Goal: Information Seeking & Learning: Check status

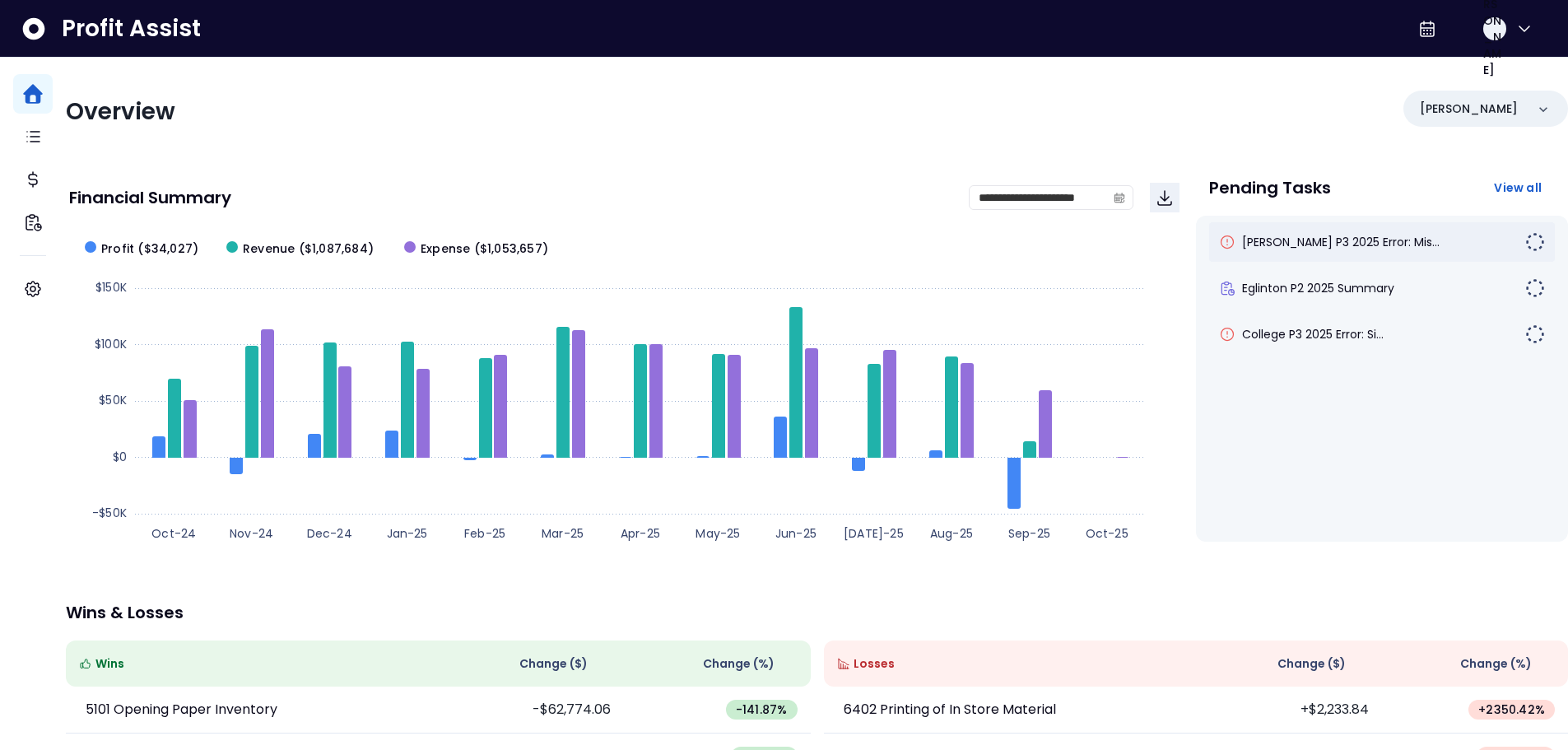
click at [1294, 253] on div "[PERSON_NAME] P3 2025 Error: Mis..." at bounding box center [1383, 242] width 346 height 39
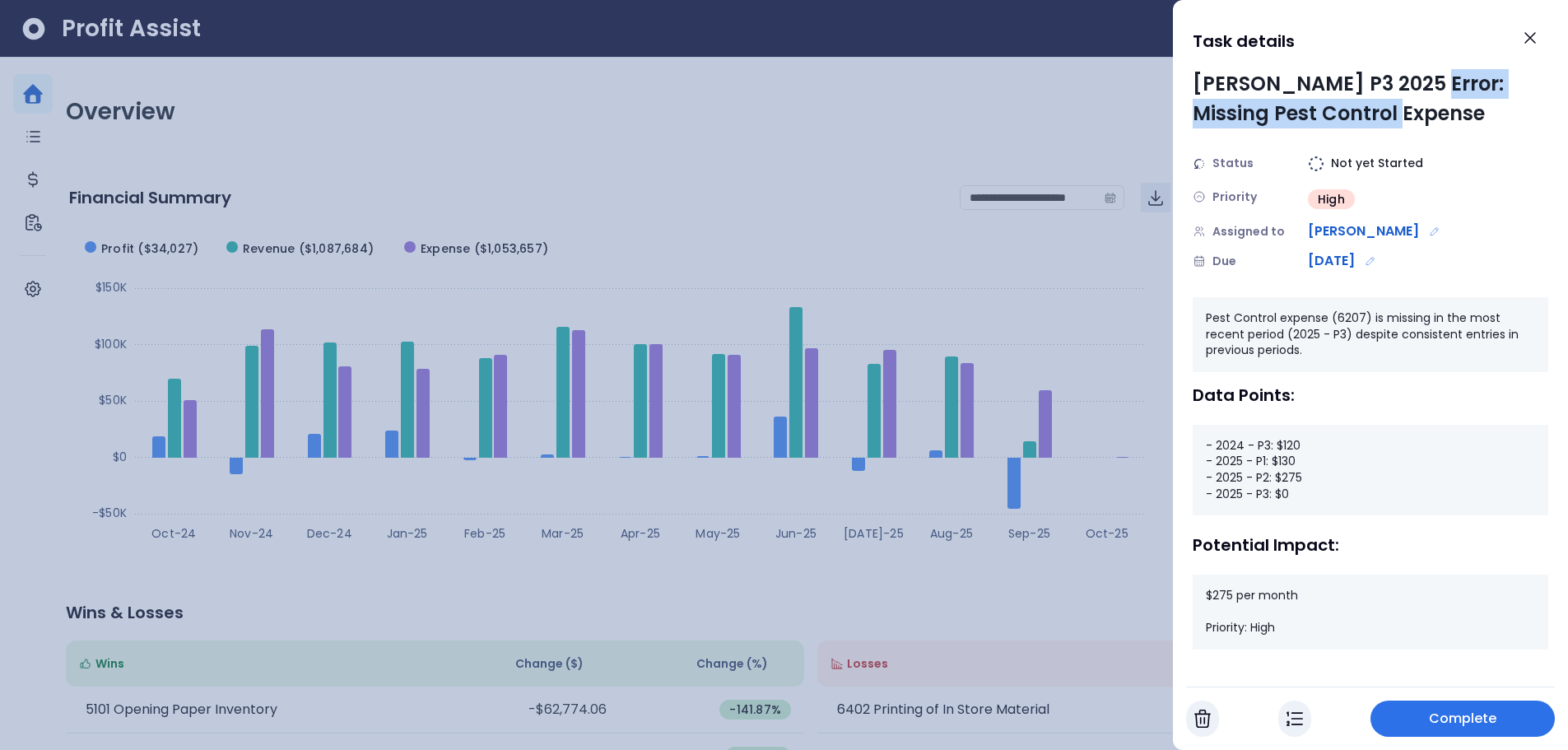
drag, startPoint x: 1421, startPoint y: 85, endPoint x: 1421, endPoint y: 107, distance: 22.0
click at [1421, 107] on div "[PERSON_NAME] P3 2025 Error: Missing Pest Control Expense" at bounding box center [1370, 98] width 356 height 59
drag, startPoint x: 1290, startPoint y: 490, endPoint x: 1272, endPoint y: 495, distance: 18.7
click at [1272, 495] on div "- 2024 - P3: $120 - 2025 - P1: $130 - 2025 - P2: $275 - 2025 - P3: $0" at bounding box center [1370, 469] width 356 height 90
click at [1293, 499] on div "- 2024 - P3: $120 - 2025 - P1: $130 - 2025 - P2: $275 - 2025 - P3: $0" at bounding box center [1370, 469] width 356 height 90
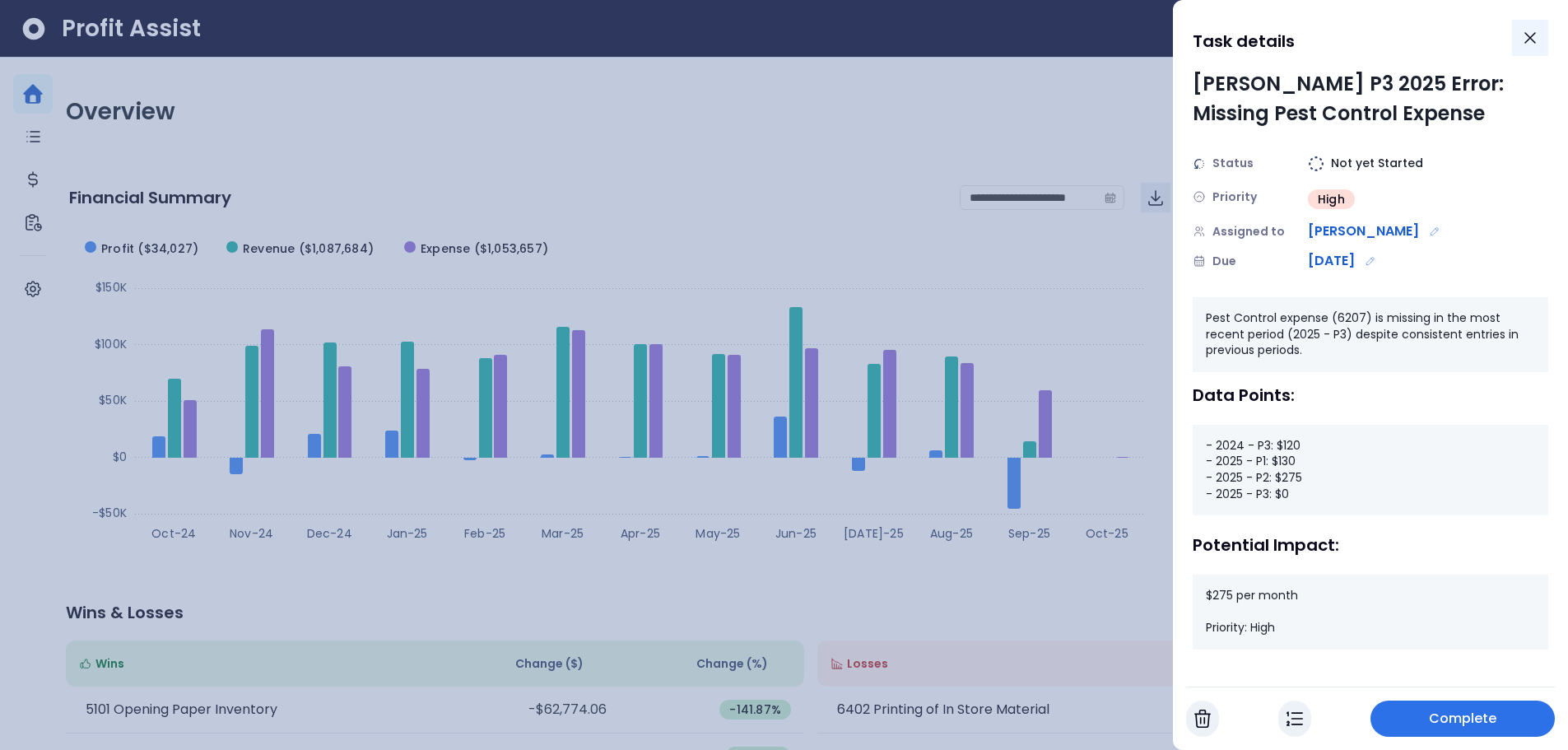
click at [1533, 36] on icon "Close" at bounding box center [1530, 38] width 10 height 10
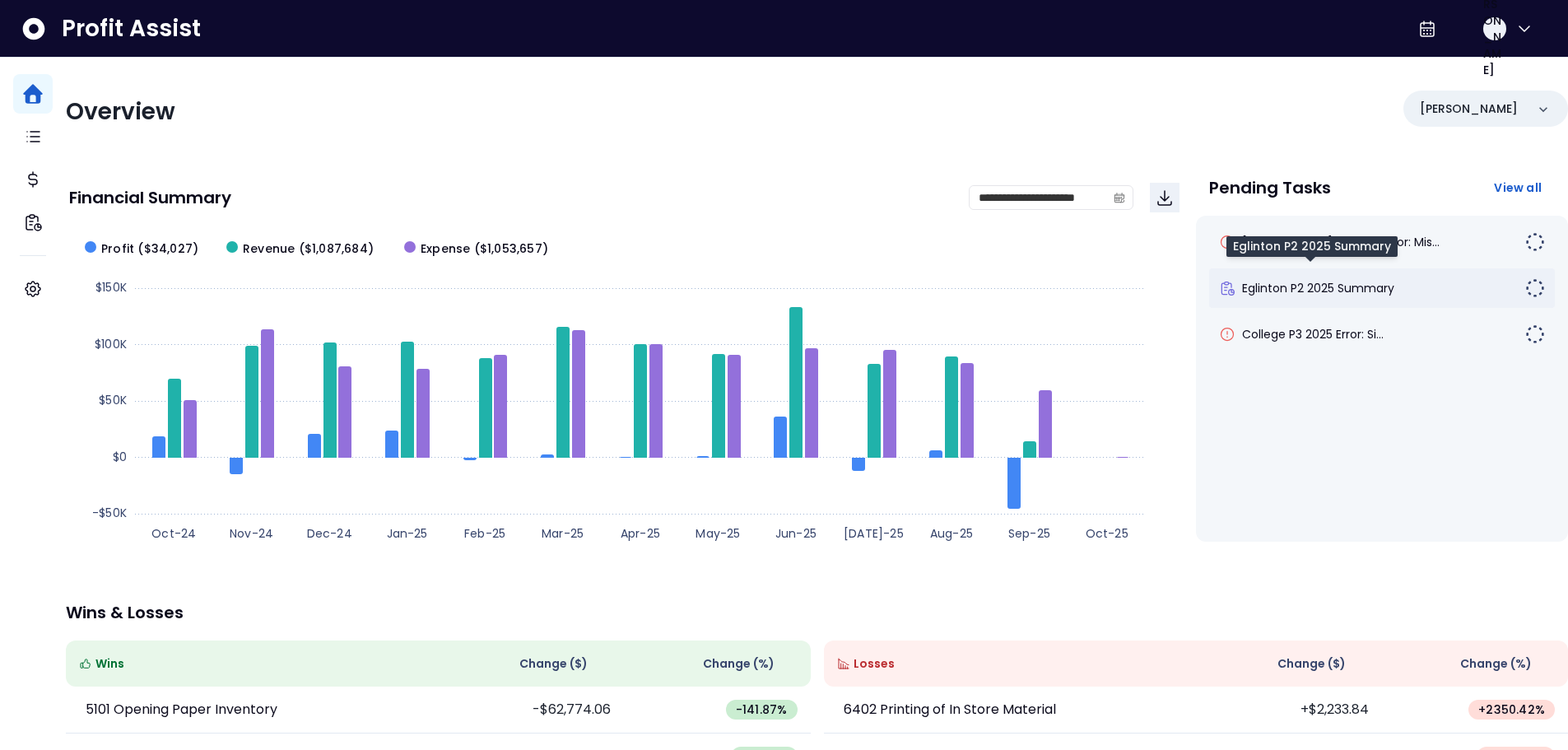
click at [1308, 289] on span "Eglinton P2 2025 Summary" at bounding box center [1318, 288] width 152 height 16
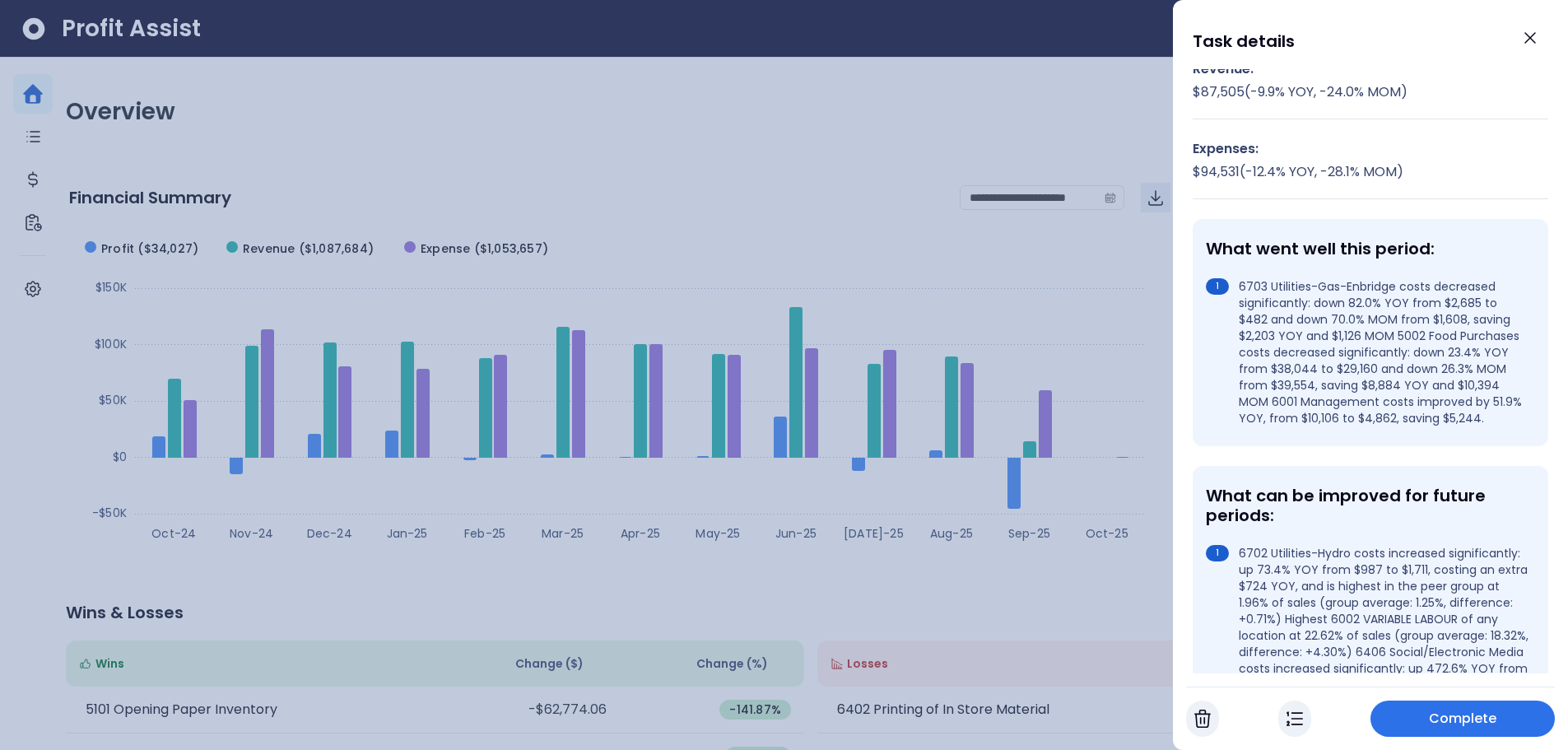
scroll to position [247, 0]
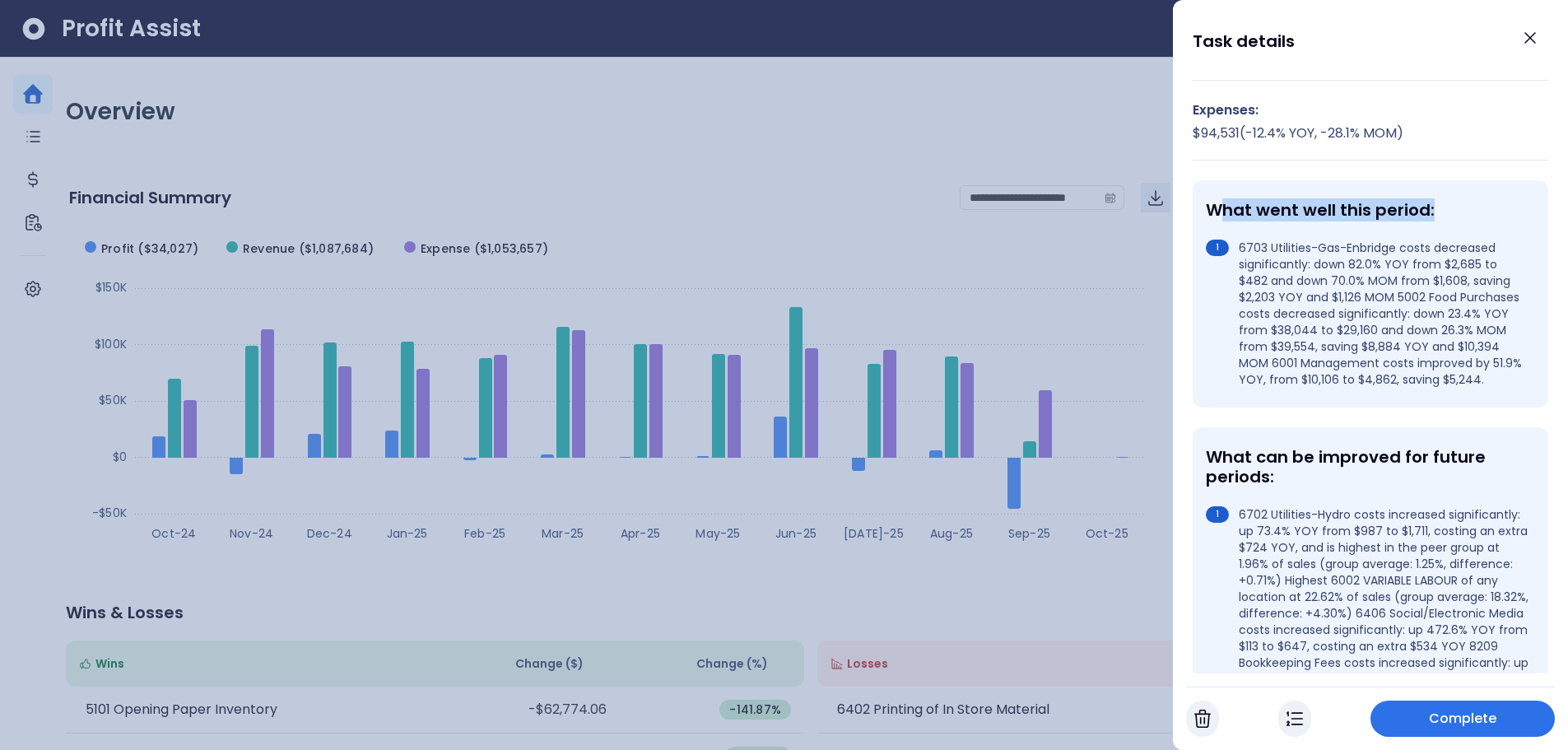
drag, startPoint x: 1218, startPoint y: 209, endPoint x: 1455, endPoint y: 206, distance: 237.0
click at [1449, 206] on div "What went well this period:" at bounding box center [1367, 209] width 322 height 20
drag, startPoint x: 1240, startPoint y: 249, endPoint x: 1312, endPoint y: 263, distance: 73.3
click at [1312, 263] on li "6703 Utilities-Gas-Enbridge costs decreased significantly: down 82.0% YOY from …" at bounding box center [1367, 313] width 322 height 148
click at [1216, 388] on li "6703 Utilities-Gas-Enbridge costs decreased significantly: down 82.0% YOY from …" at bounding box center [1367, 313] width 322 height 148
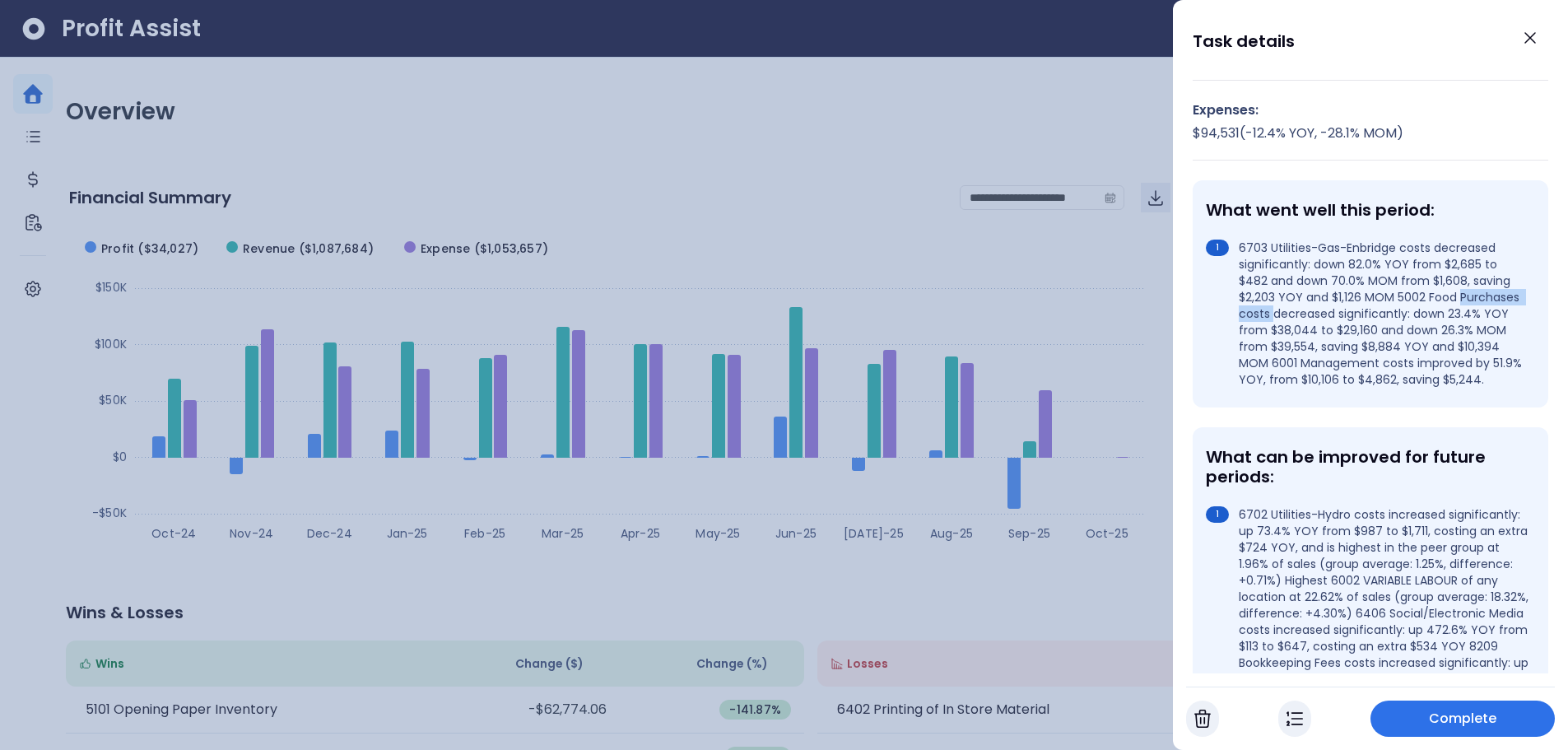
drag, startPoint x: 1238, startPoint y: 312, endPoint x: 1337, endPoint y: 311, distance: 99.0
click at [1337, 311] on li "6703 Utilities-Gas-Enbridge costs decreased significantly: down 82.0% YOY from …" at bounding box center [1367, 313] width 322 height 148
click at [1449, 311] on li "6703 Utilities-Gas-Enbridge costs decreased significantly: down 82.0% YOY from …" at bounding box center [1367, 313] width 322 height 148
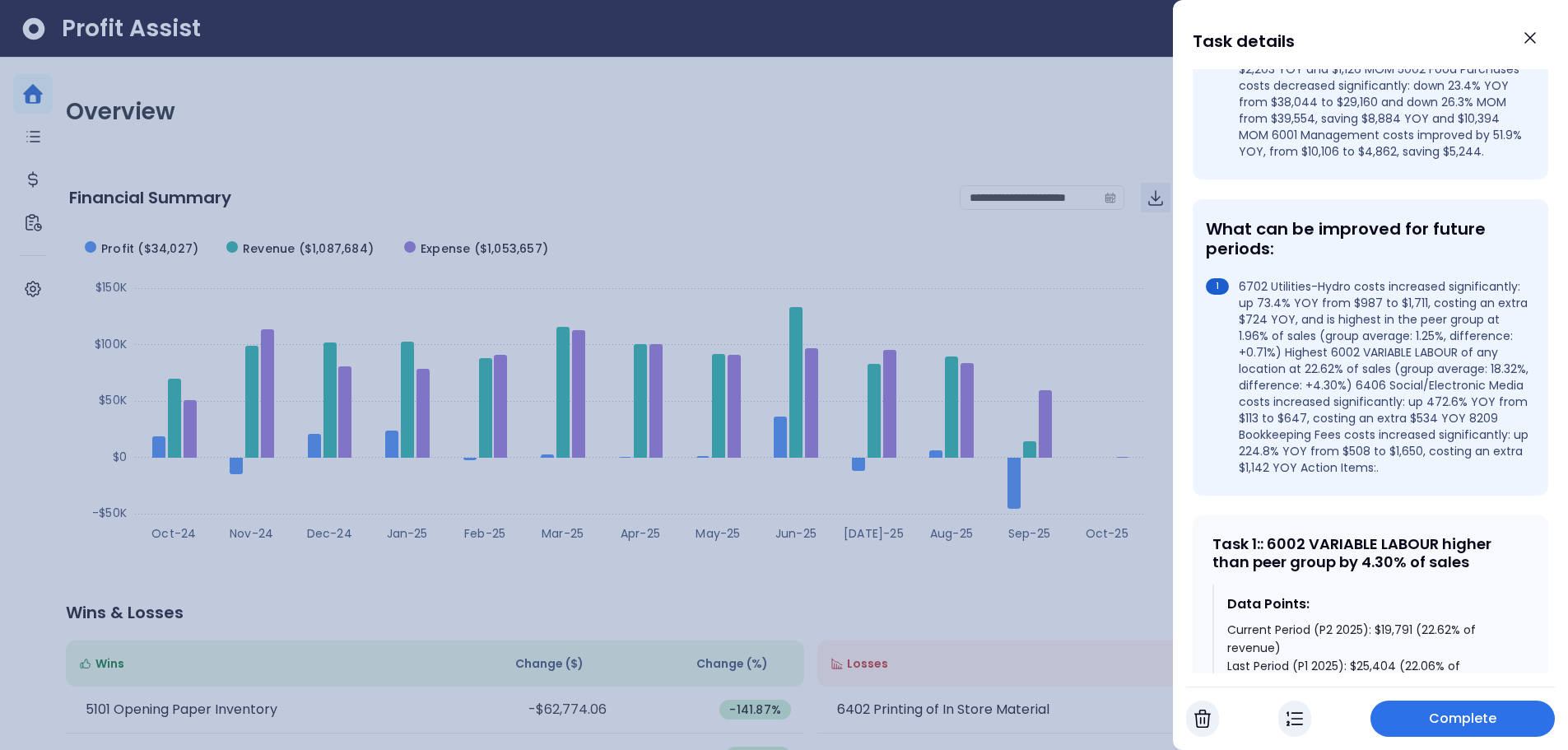
scroll to position [494, 0]
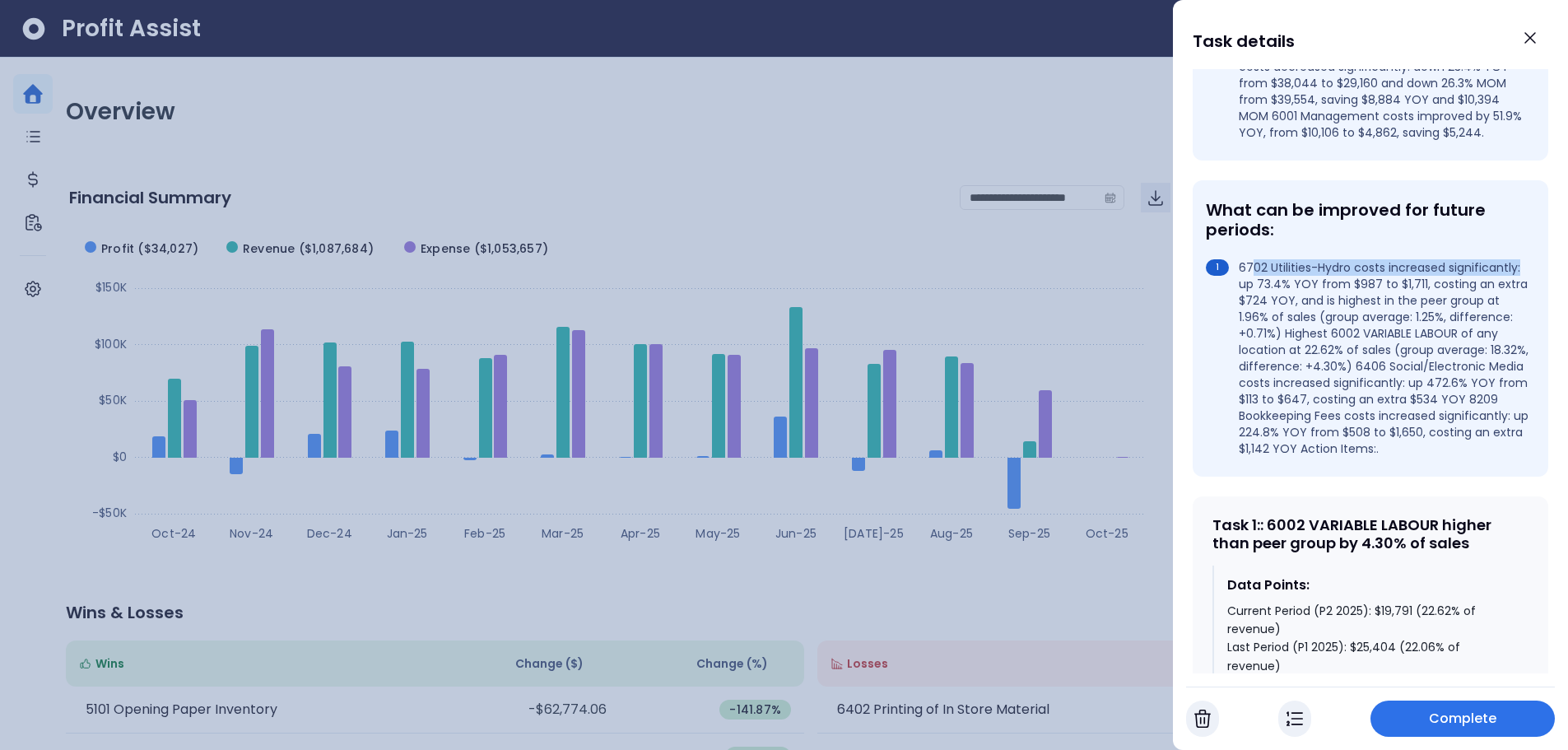
drag, startPoint x: 1255, startPoint y: 282, endPoint x: 1311, endPoint y: 307, distance: 61.3
click at [1311, 307] on li "6702 Utilities-Hydro costs increased significantly: up 73.4% YOY from $987 to $…" at bounding box center [1367, 358] width 322 height 198
drag, startPoint x: 1240, startPoint y: 368, endPoint x: 1400, endPoint y: 365, distance: 160.0
click at [1400, 365] on li "6702 Utilities-Hydro costs increased significantly: up 73.4% YOY from $987 to $…" at bounding box center [1367, 358] width 322 height 198
click at [1204, 428] on div "What can be improved for future periods: 6702 Utilities-Hydro costs increased s…" at bounding box center [1370, 328] width 356 height 296
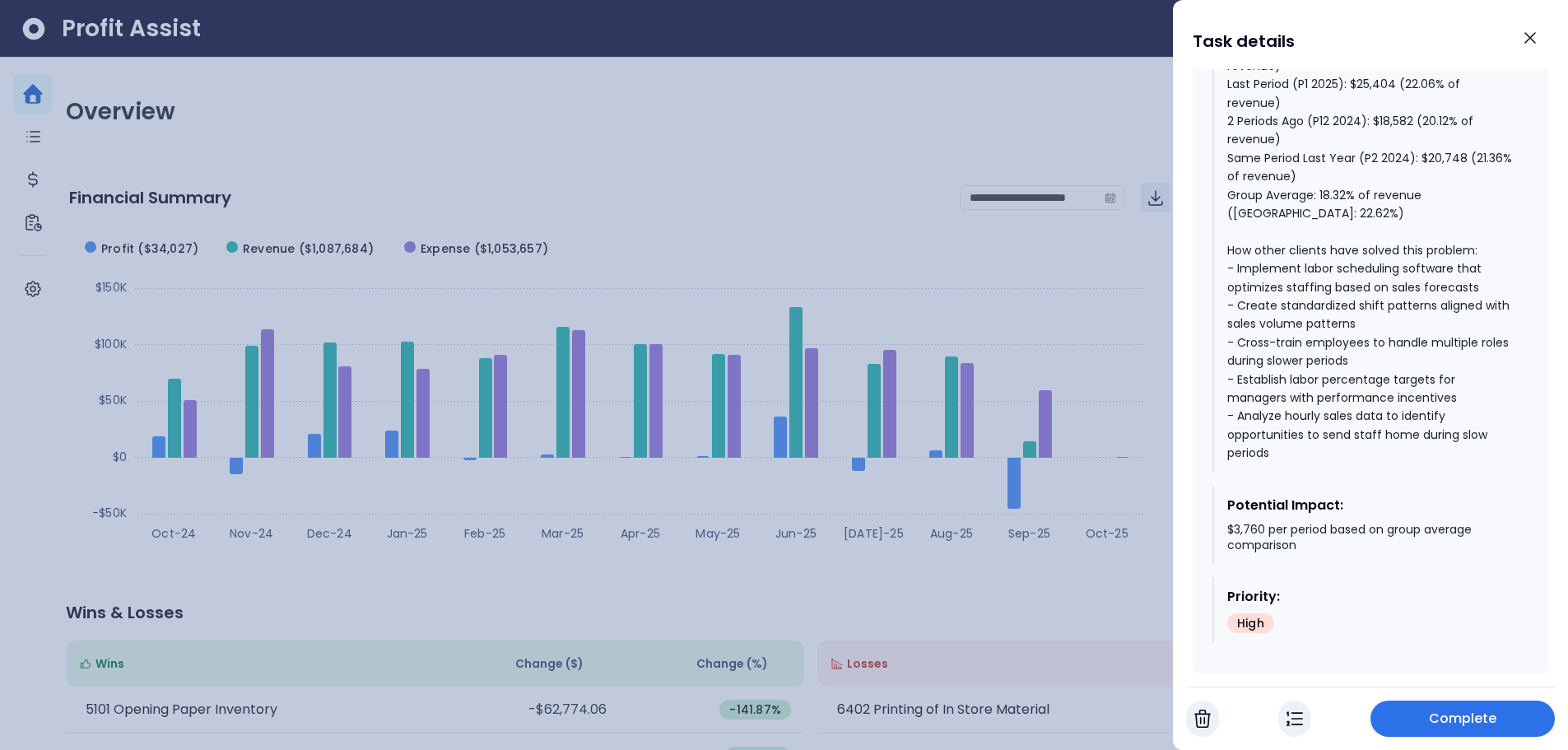
scroll to position [1070, 0]
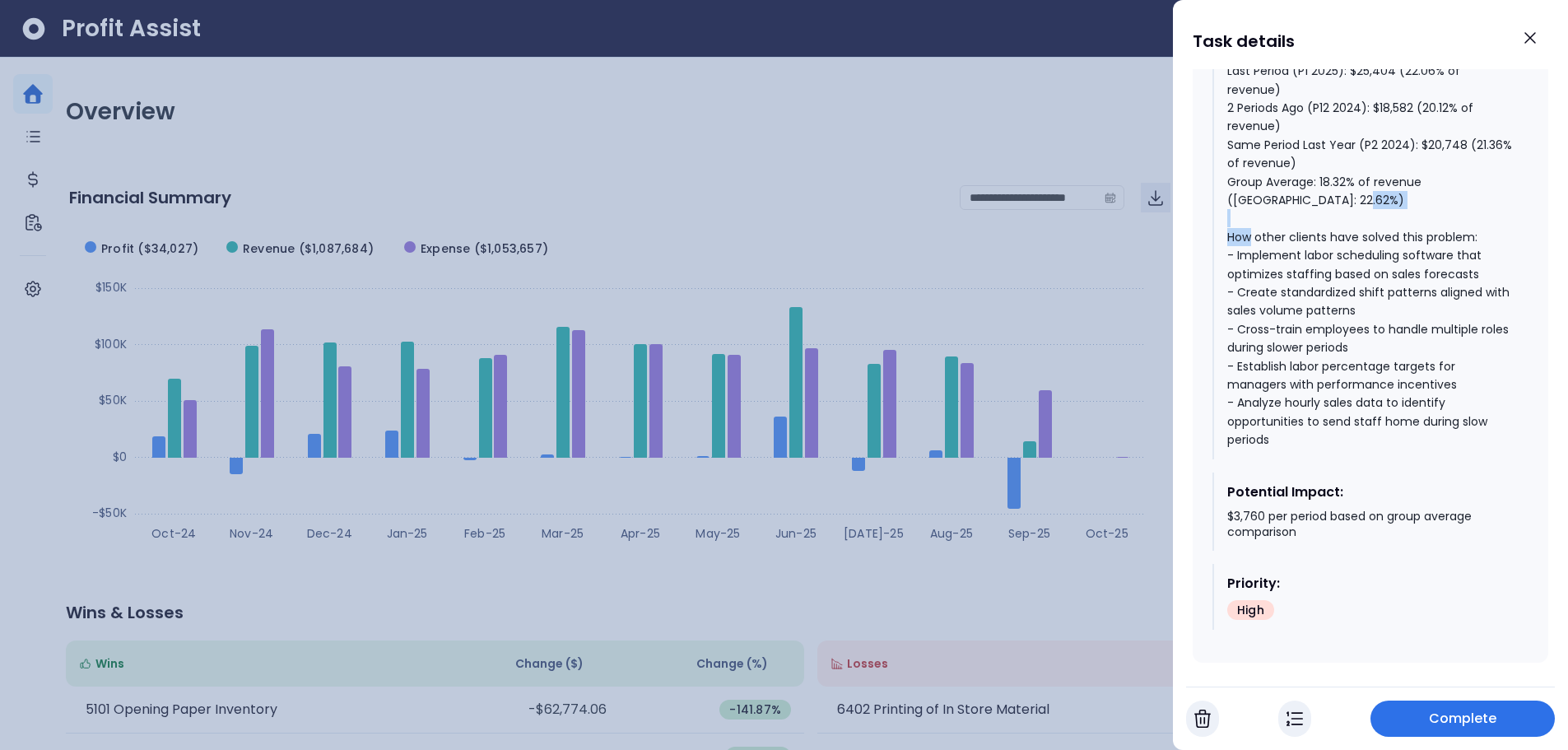
drag, startPoint x: 1226, startPoint y: 269, endPoint x: 1300, endPoint y: 277, distance: 74.4
click at [1300, 277] on div "Data Points: Current Period (P2 2025): $19,791 (22.62% of revenue) Last Period …" at bounding box center [1370, 224] width 316 height 470
click at [1239, 311] on div "Current Period (P2 2025): $19,791 (22.62% of revenue) Last Period (P1 2025): $2…" at bounding box center [1372, 237] width 288 height 423
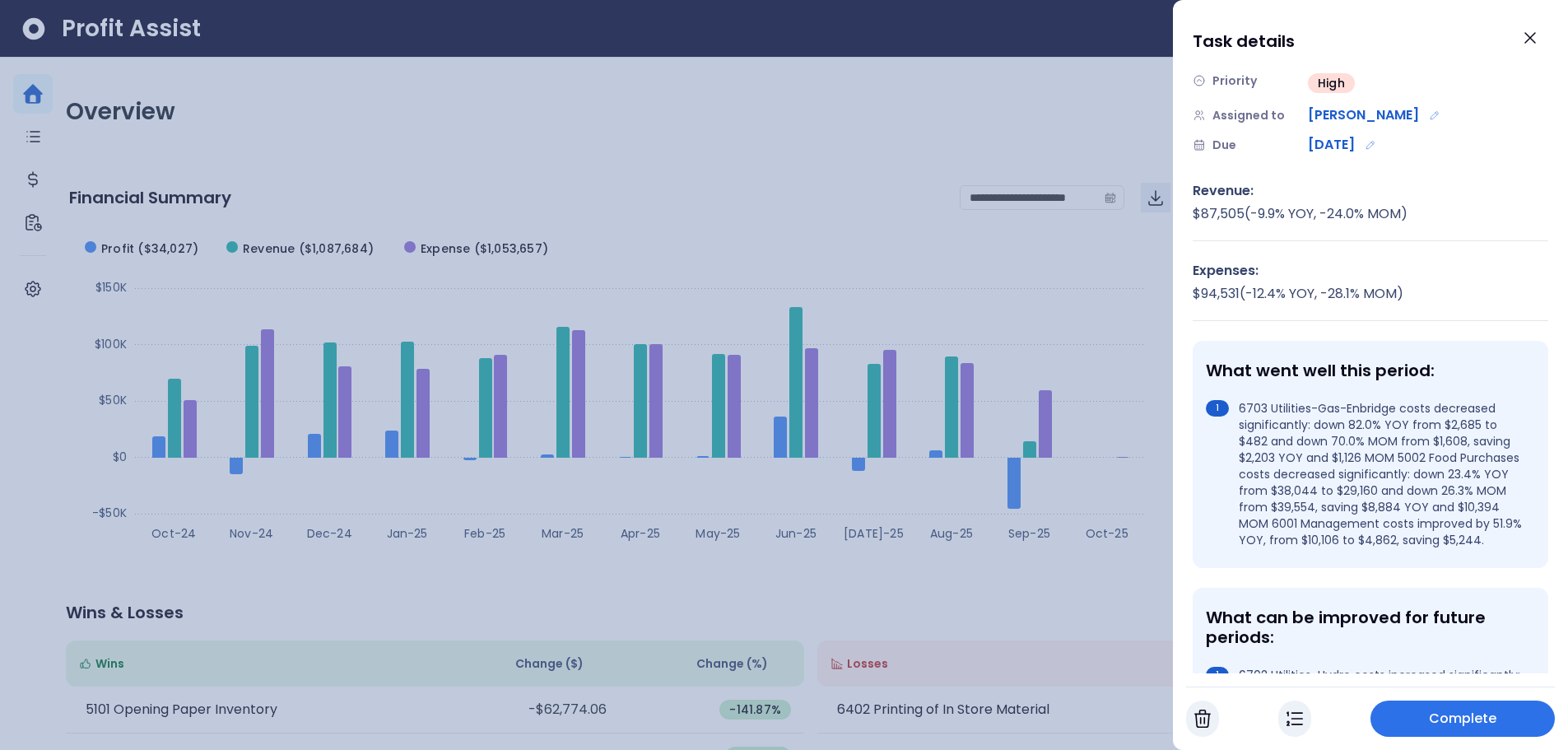
scroll to position [82, 0]
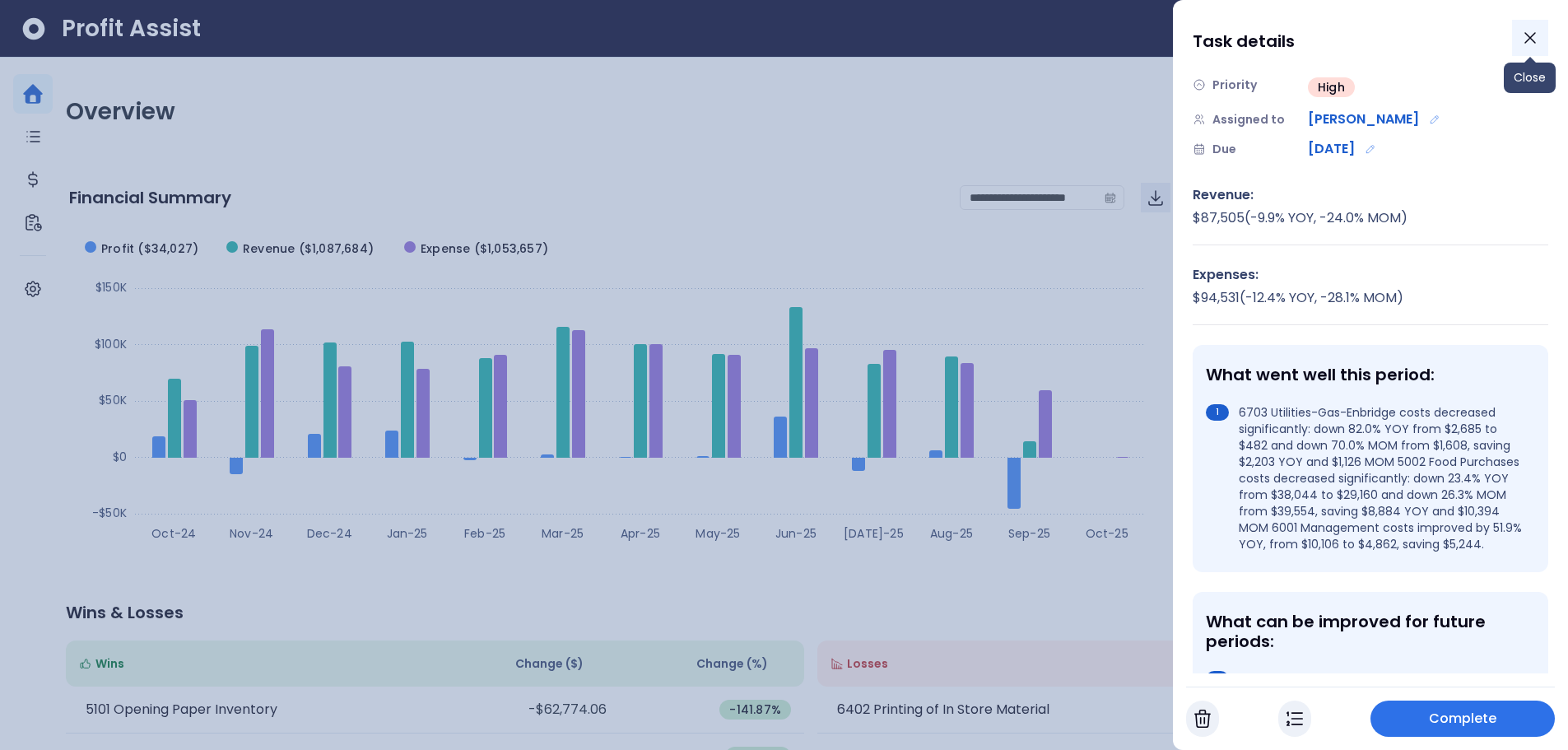
click at [1530, 45] on icon "Close" at bounding box center [1530, 38] width 20 height 20
